Goal: Task Accomplishment & Management: Manage account settings

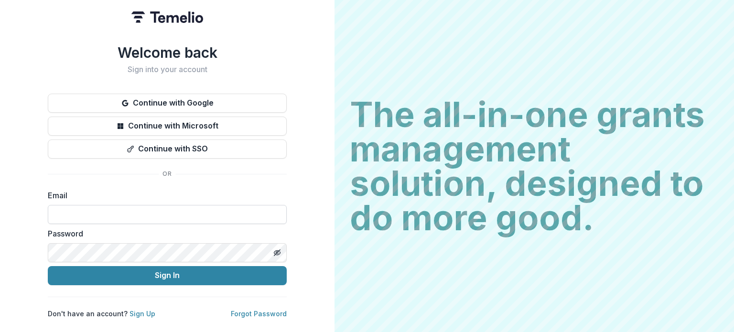
click at [96, 214] on input at bounding box center [167, 214] width 239 height 19
type input "**********"
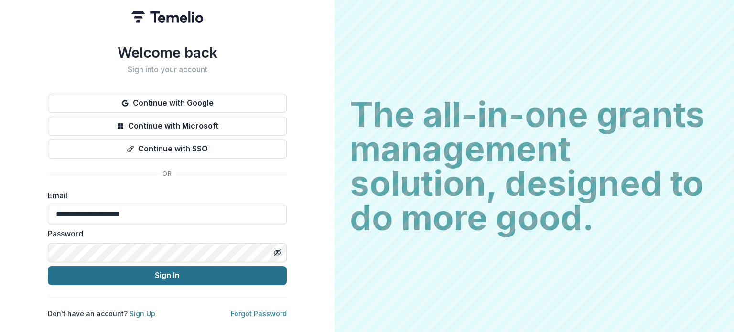
click at [182, 274] on button "Sign In" at bounding box center [167, 275] width 239 height 19
